Goal: Check status: Check status

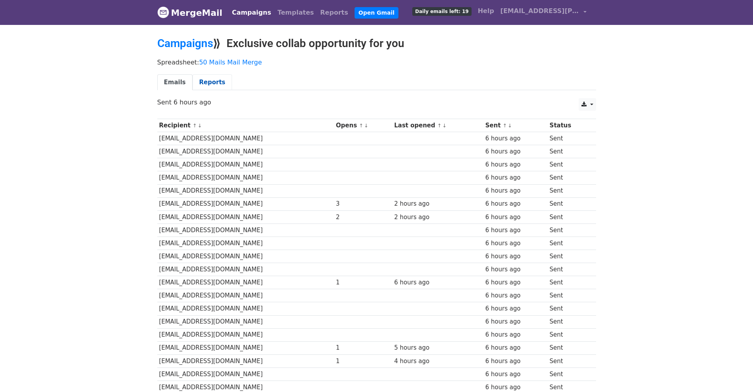
click at [198, 80] on link "Reports" at bounding box center [213, 82] width 40 height 16
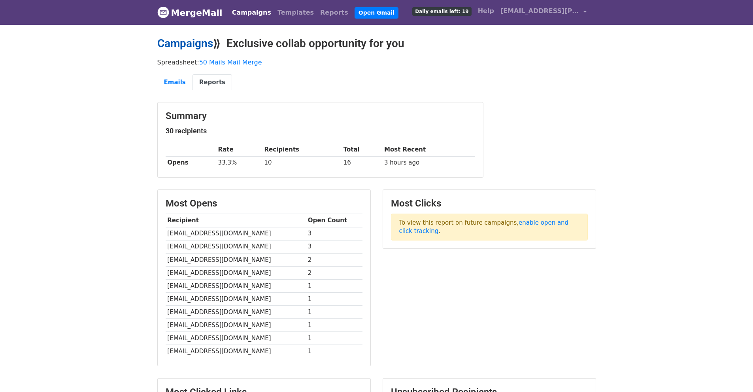
click at [194, 47] on link "Campaigns" at bounding box center [185, 43] width 56 height 13
click at [193, 44] on link "Campaigns" at bounding box center [185, 43] width 56 height 13
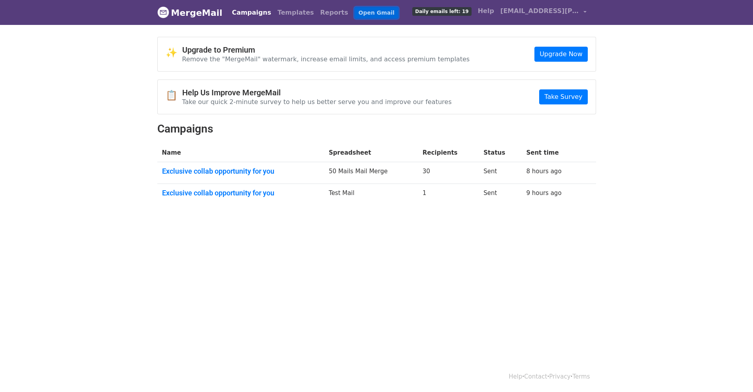
click at [357, 15] on link "Open Gmail" at bounding box center [377, 12] width 44 height 11
